Goal: Obtain resource: Download file/media

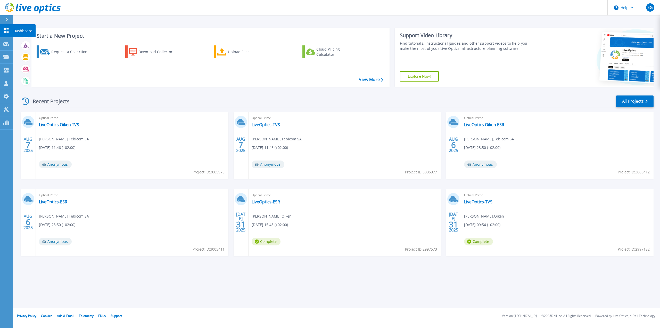
click at [4, 29] on icon at bounding box center [6, 30] width 5 height 5
click at [20, 69] on p "Collectors" at bounding box center [21, 70] width 17 height 13
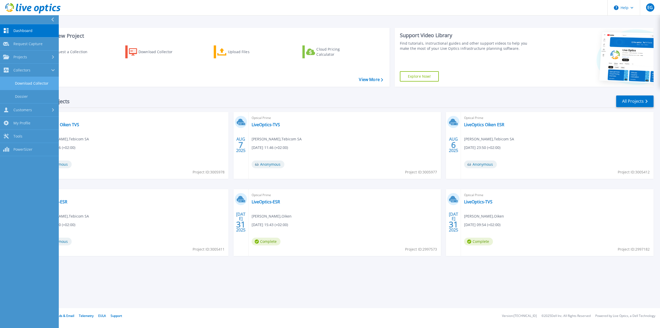
click at [24, 82] on link "Download Collector" at bounding box center [29, 83] width 59 height 13
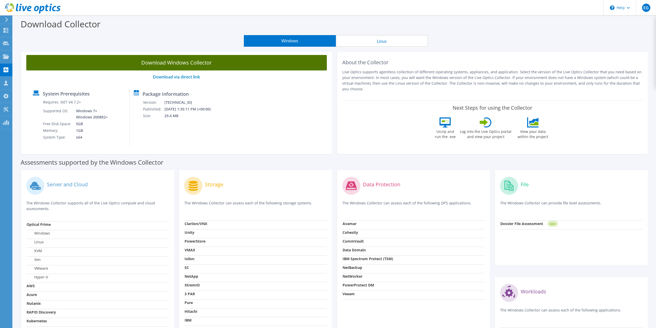
click at [225, 59] on link "Download Windows Collector" at bounding box center [176, 62] width 301 height 15
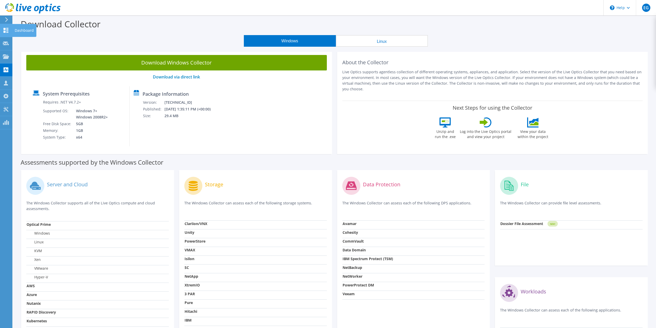
click at [5, 31] on use at bounding box center [6, 30] width 5 height 5
click at [20, 29] on div "Dashboard" at bounding box center [24, 30] width 24 height 13
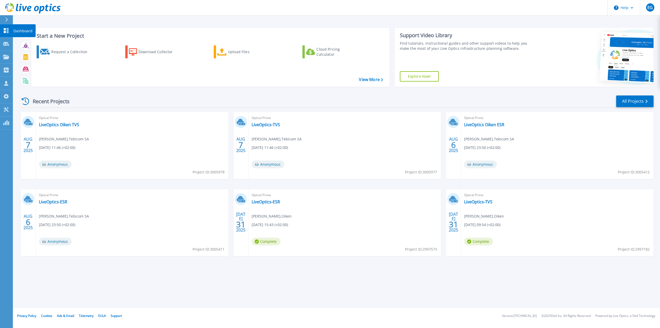
click at [5, 29] on icon at bounding box center [6, 30] width 5 height 5
click at [57, 127] on link "dc02-dd6300" at bounding box center [51, 124] width 25 height 5
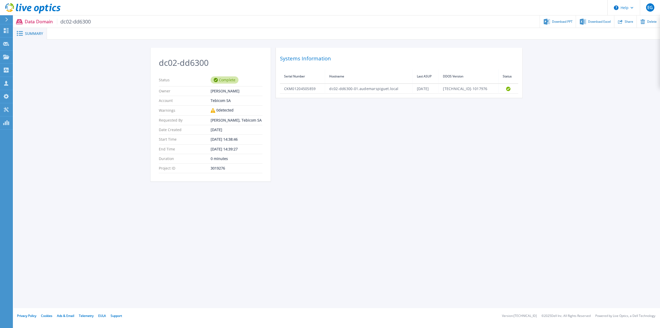
click at [28, 32] on span "Summary" at bounding box center [34, 34] width 18 height 4
click at [71, 23] on span "dc02-dd6300" at bounding box center [74, 22] width 34 height 6
click at [42, 23] on p "Data Domain dc02-dd6300" at bounding box center [58, 22] width 66 height 6
click at [551, 21] on div "Download PPT" at bounding box center [558, 21] width 36 height 12
click at [597, 20] on span "Download Excel" at bounding box center [599, 21] width 23 height 3
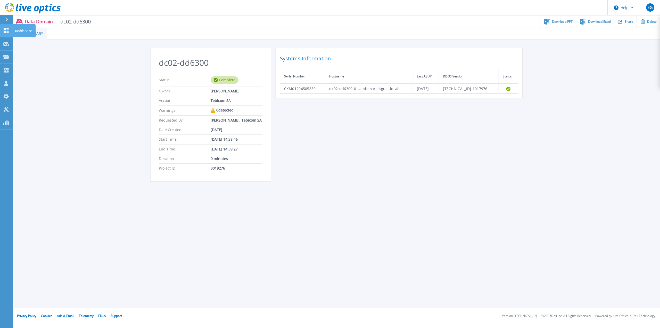
click at [10, 32] on link "Dashboard Dashboard" at bounding box center [6, 30] width 13 height 13
click at [23, 30] on p "Dashboard" at bounding box center [22, 30] width 19 height 13
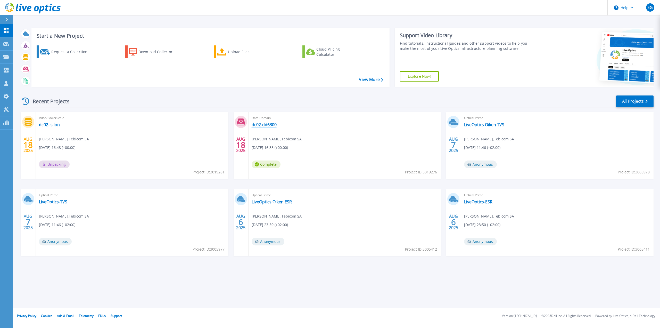
click at [274, 125] on link "dc02-dd6300" at bounding box center [264, 124] width 25 height 5
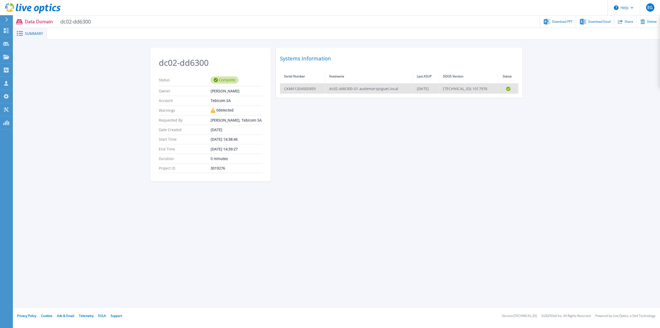
click at [301, 87] on td "CKM01204505859" at bounding box center [302, 89] width 45 height 10
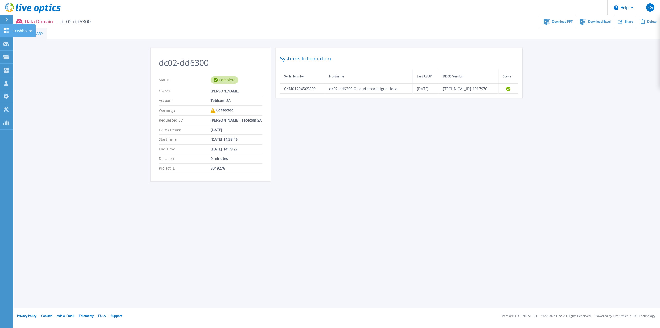
click at [5, 32] on icon at bounding box center [6, 30] width 5 height 5
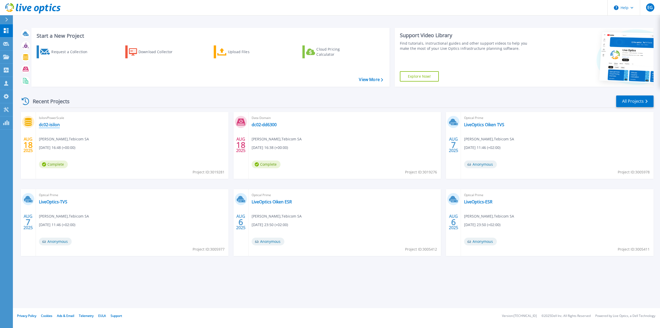
click at [46, 126] on link "dc02-isilon" at bounding box center [49, 124] width 21 height 5
